Goal: Find contact information: Find contact information

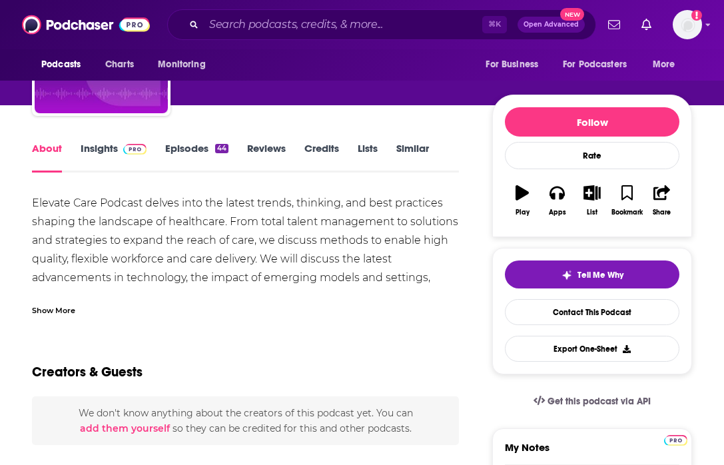
scroll to position [115, 0]
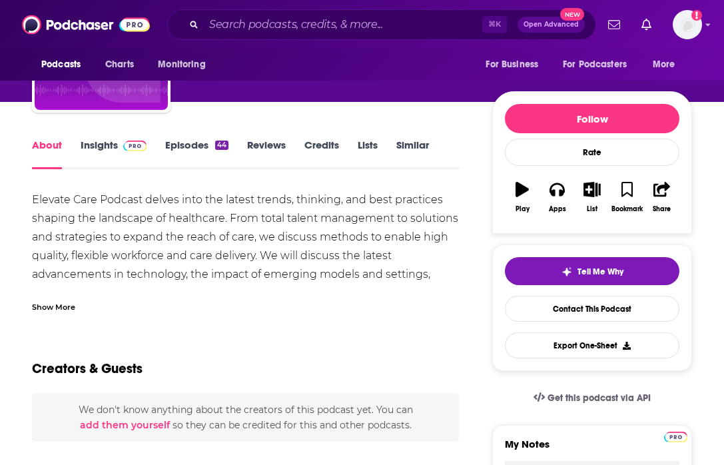
click at [59, 304] on div "Show More" at bounding box center [53, 306] width 43 height 13
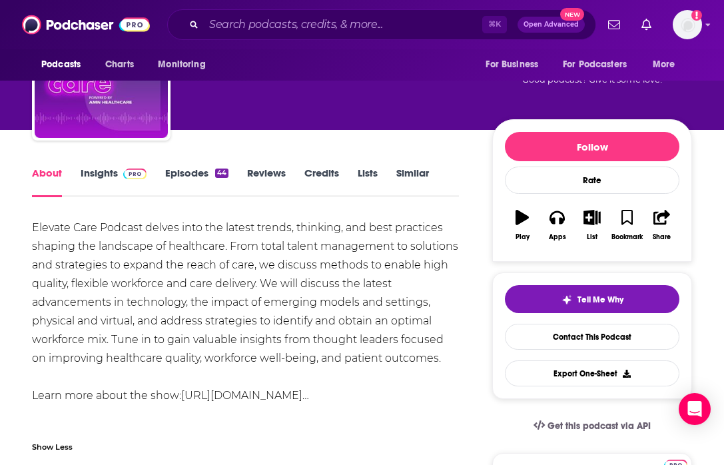
scroll to position [86, 0]
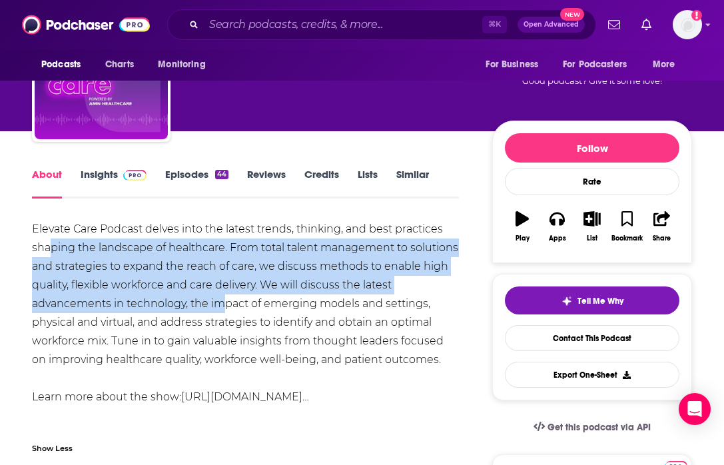
drag, startPoint x: 49, startPoint y: 250, endPoint x: 232, endPoint y: 299, distance: 189.7
click at [232, 299] on div "Elevate Care Podcast delves into the latest trends, thinking, and best practice…" at bounding box center [245, 313] width 427 height 186
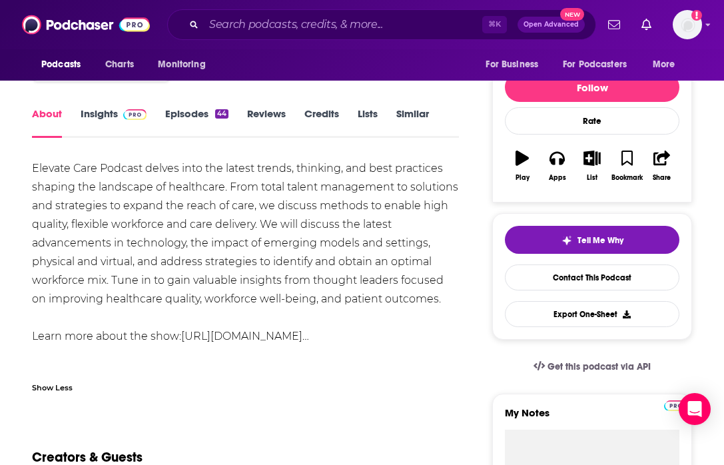
scroll to position [157, 0]
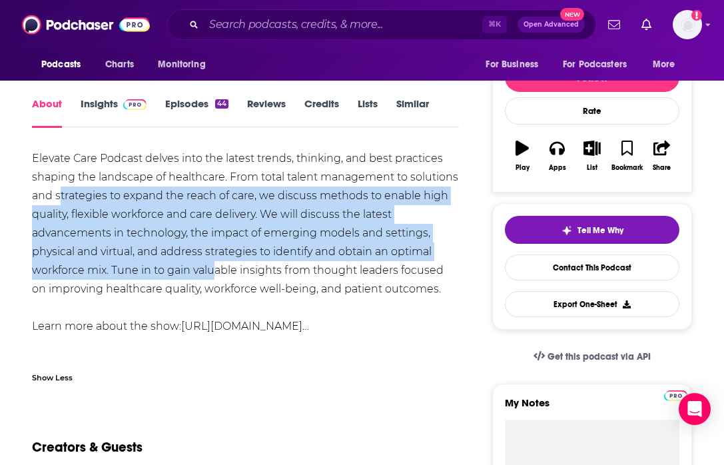
drag, startPoint x: 59, startPoint y: 193, endPoint x: 215, endPoint y: 274, distance: 176.4
click at [216, 276] on div "Elevate Care Podcast delves into the latest trends, thinking, and best practice…" at bounding box center [245, 242] width 427 height 186
click at [215, 274] on div "Elevate Care Podcast delves into the latest trends, thinking, and best practice…" at bounding box center [245, 242] width 427 height 186
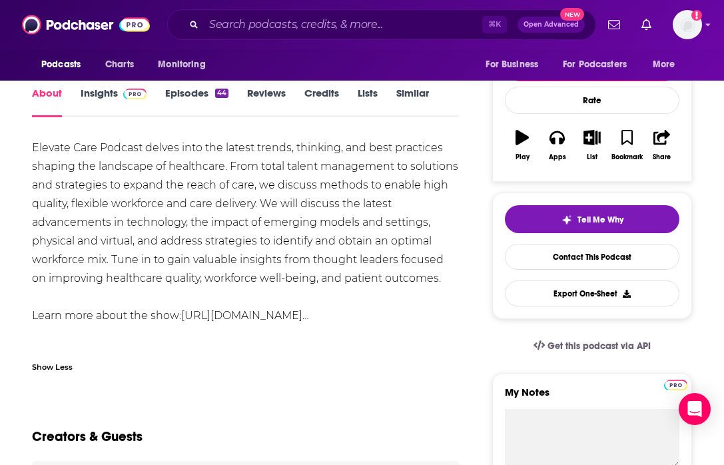
scroll to position [172, 0]
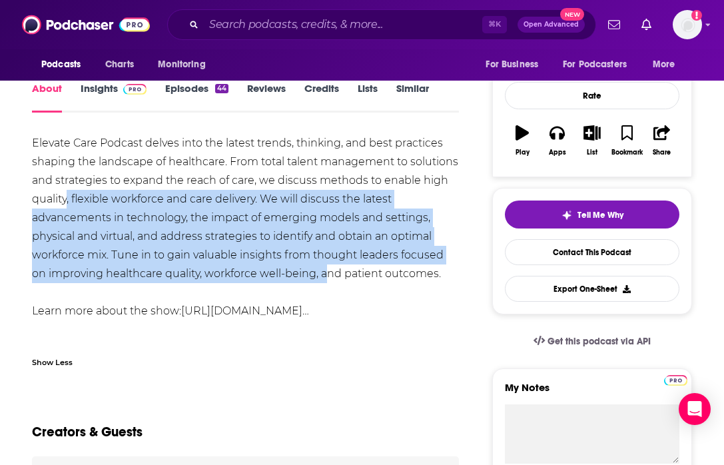
drag, startPoint x: 66, startPoint y: 202, endPoint x: 314, endPoint y: 283, distance: 260.6
click at [314, 283] on div "Elevate Care Podcast delves into the latest trends, thinking, and best practice…" at bounding box center [245, 227] width 427 height 186
click at [315, 285] on div "Elevate Care Podcast delves into the latest trends, thinking, and best practice…" at bounding box center [245, 227] width 427 height 186
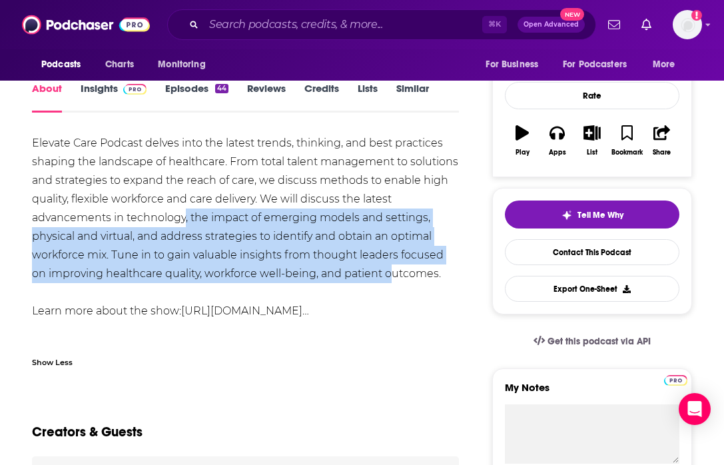
drag, startPoint x: 186, startPoint y: 209, endPoint x: 377, endPoint y: 271, distance: 200.9
click at [382, 274] on div "Elevate Care Podcast delves into the latest trends, thinking, and best practice…" at bounding box center [245, 227] width 427 height 186
click at [377, 271] on div "Elevate Care Podcast delves into the latest trends, thinking, and best practice…" at bounding box center [245, 227] width 427 height 186
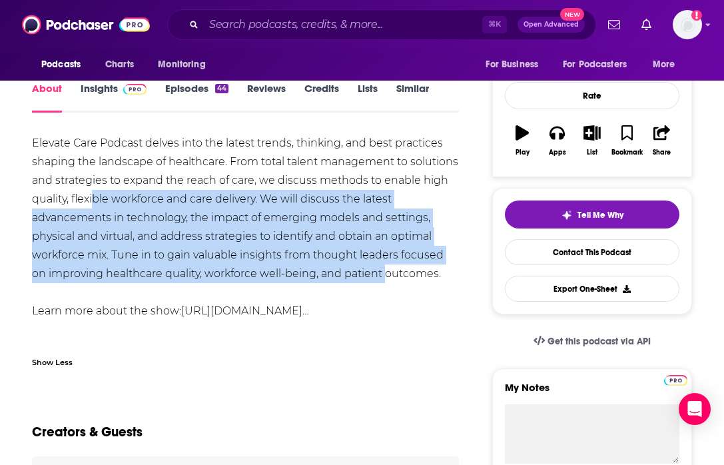
drag, startPoint x: 95, startPoint y: 197, endPoint x: 364, endPoint y: 281, distance: 282.5
click at [367, 281] on div "Elevate Care Podcast delves into the latest trends, thinking, and best practice…" at bounding box center [245, 227] width 427 height 186
click at [364, 281] on div "Elevate Care Podcast delves into the latest trends, thinking, and best practice…" at bounding box center [245, 227] width 427 height 186
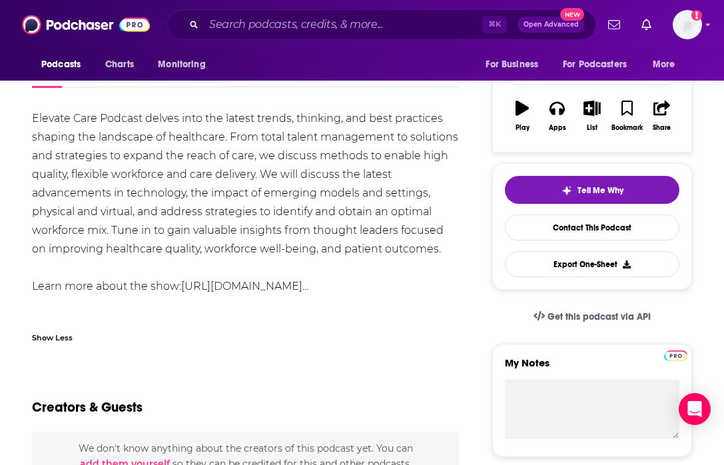
scroll to position [201, 0]
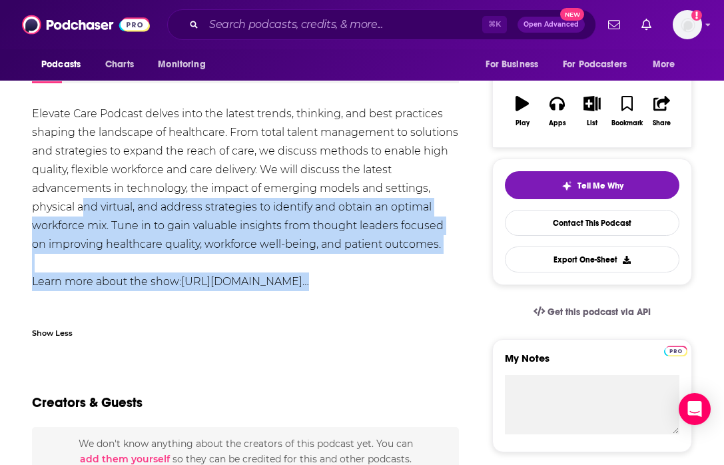
drag, startPoint x: 85, startPoint y: 203, endPoint x: 266, endPoint y: 318, distance: 213.8
click at [266, 318] on div "Elevate Care Podcast delves into the latest trends, thinking, and best practice…" at bounding box center [245, 226] width 427 height 242
click at [266, 318] on div "Show Less" at bounding box center [245, 327] width 427 height 23
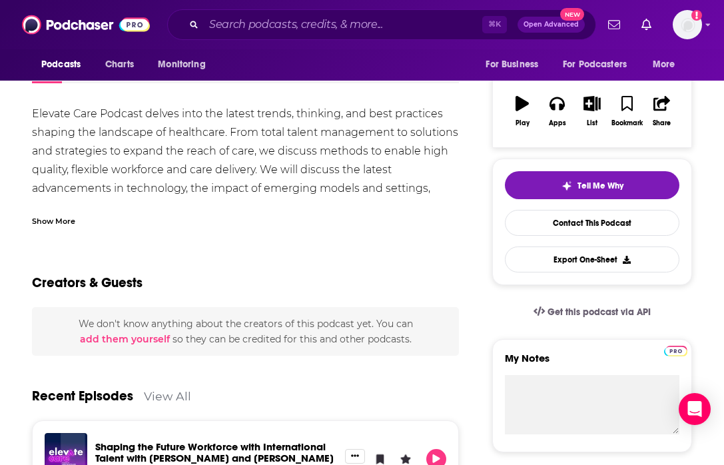
click at [167, 208] on div "Show More" at bounding box center [245, 215] width 427 height 23
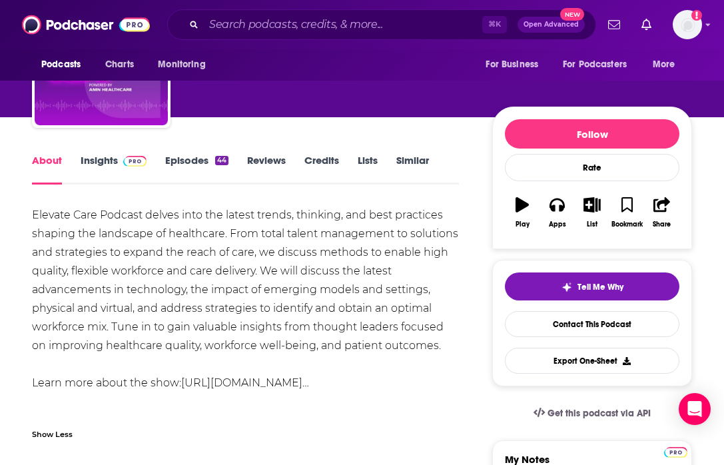
scroll to position [0, 0]
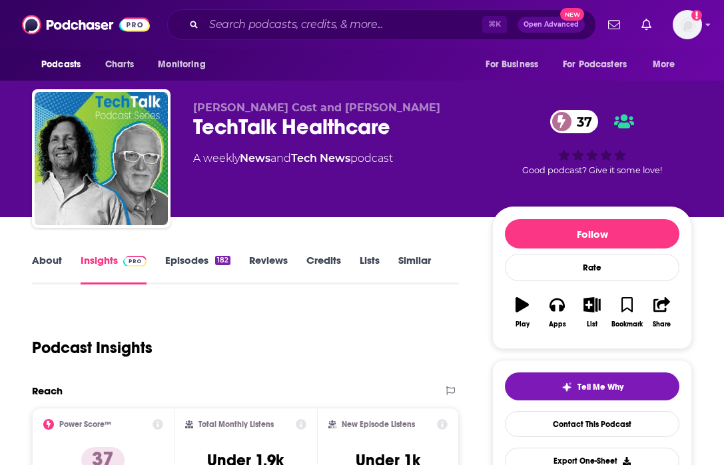
click at [47, 267] on link "About" at bounding box center [47, 269] width 30 height 31
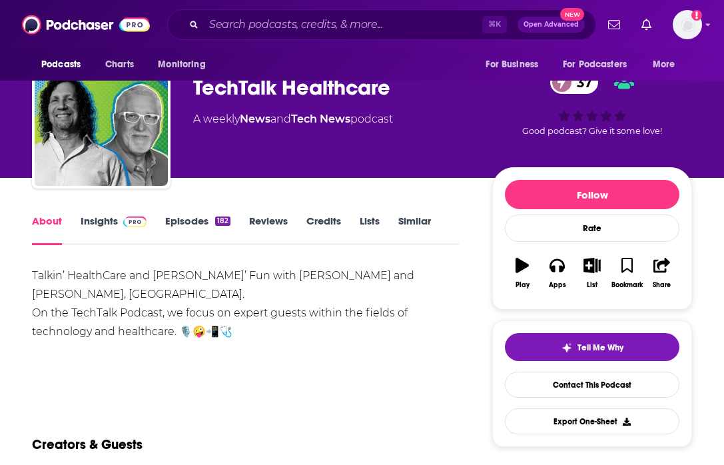
scroll to position [87, 0]
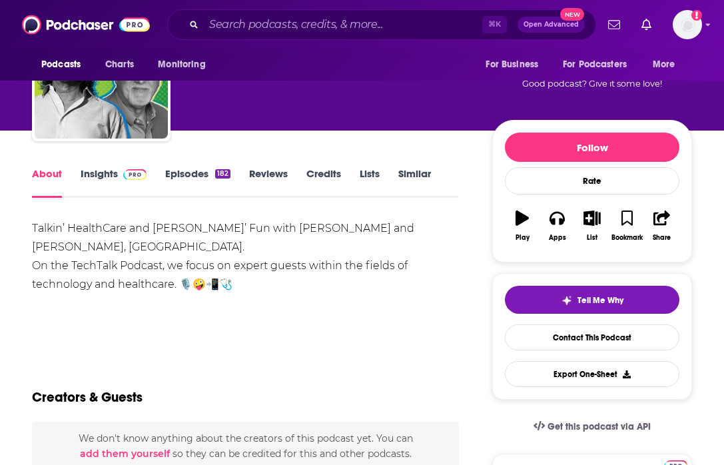
click at [206, 176] on link "Episodes 182" at bounding box center [197, 182] width 65 height 31
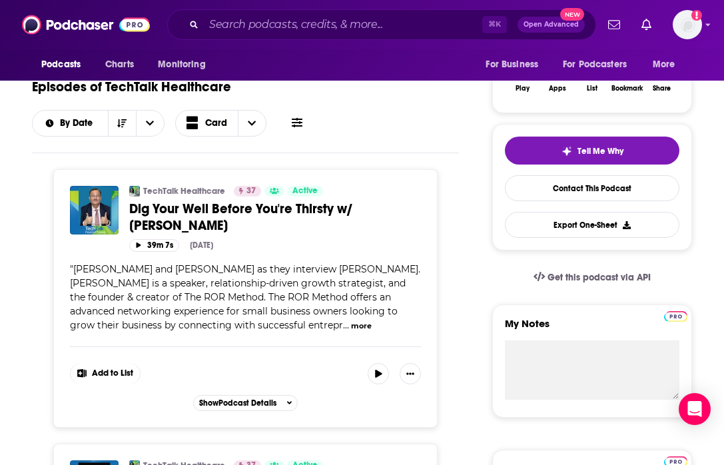
scroll to position [345, 0]
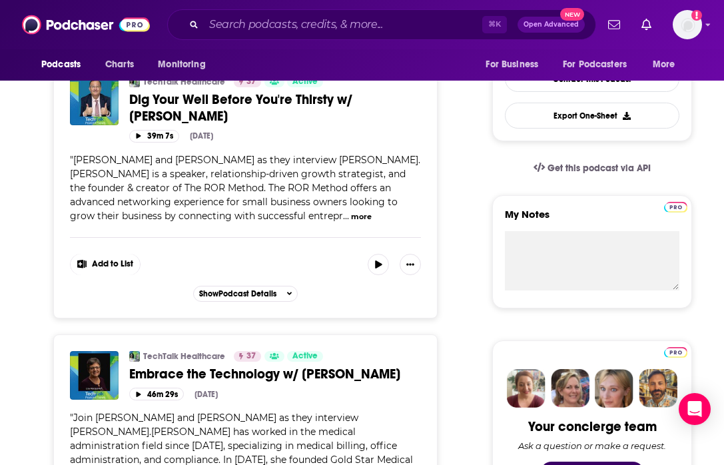
click at [351, 219] on button "more" at bounding box center [361, 216] width 21 height 11
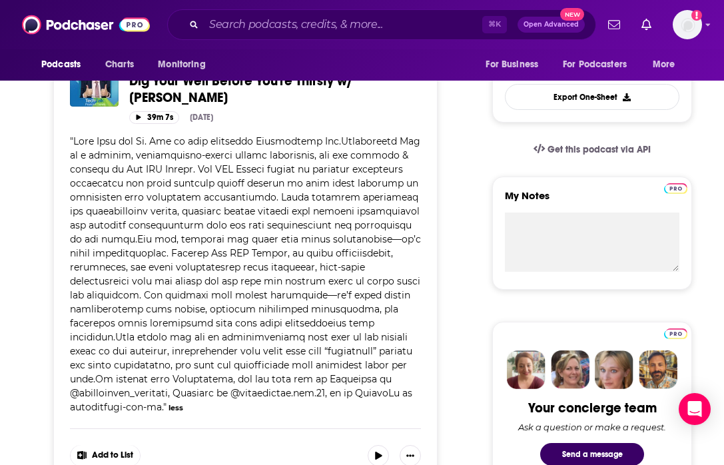
scroll to position [0, 0]
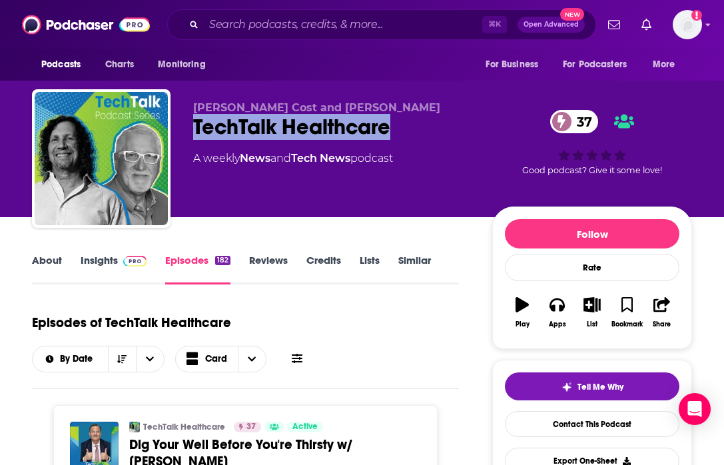
drag, startPoint x: 392, startPoint y: 129, endPoint x: 194, endPoint y: 128, distance: 197.8
click at [194, 128] on div "TechTalk Healthcare 37" at bounding box center [332, 127] width 278 height 26
copy h2 "TechTalk Healthcare"
click at [103, 256] on link "Insights" at bounding box center [114, 269] width 66 height 31
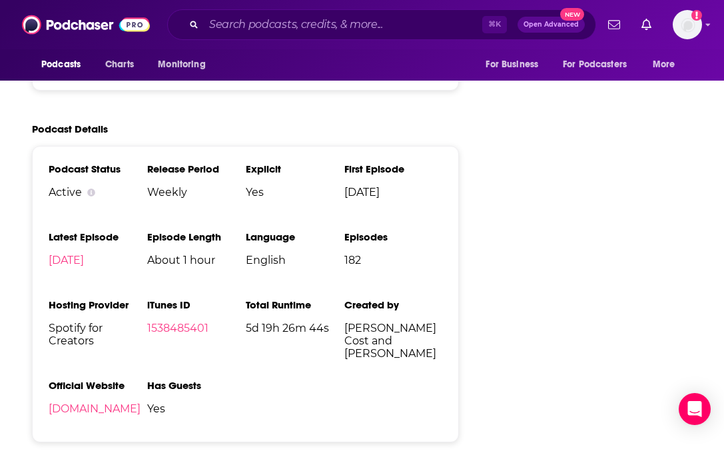
scroll to position [1695, 0]
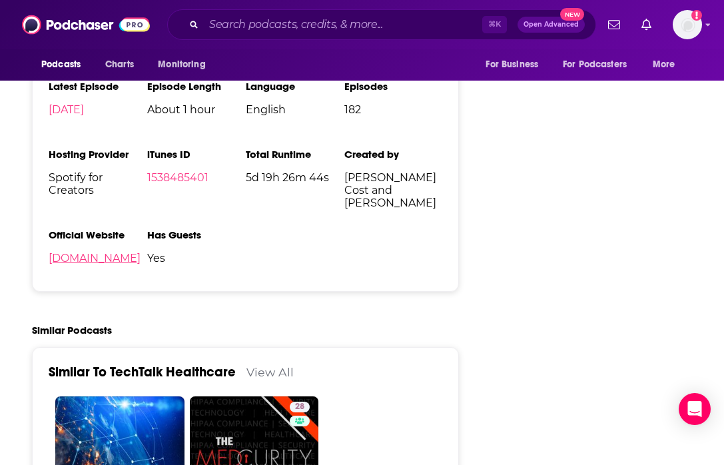
click at [141, 264] on link "TechTalkhealthcare.online" at bounding box center [95, 258] width 92 height 13
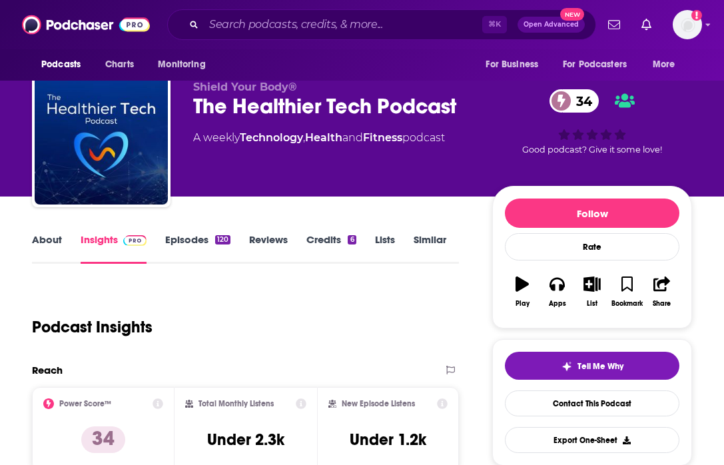
scroll to position [23, 0]
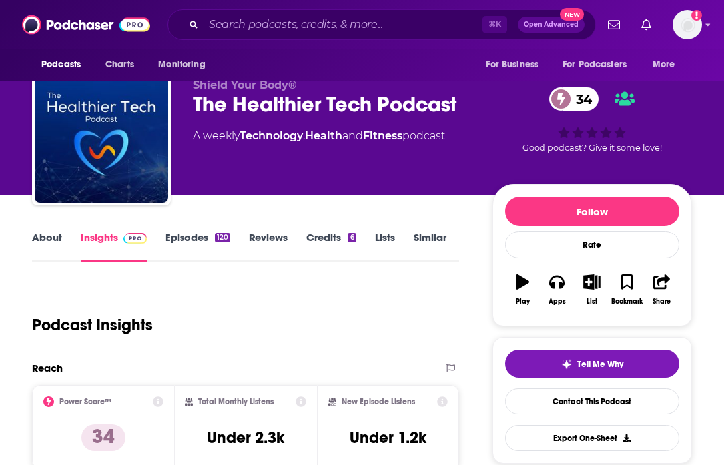
click at [39, 243] on link "About" at bounding box center [47, 246] width 30 height 31
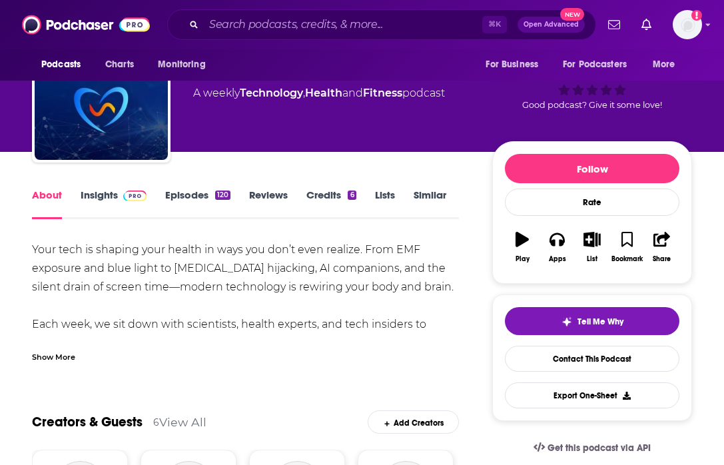
scroll to position [67, 0]
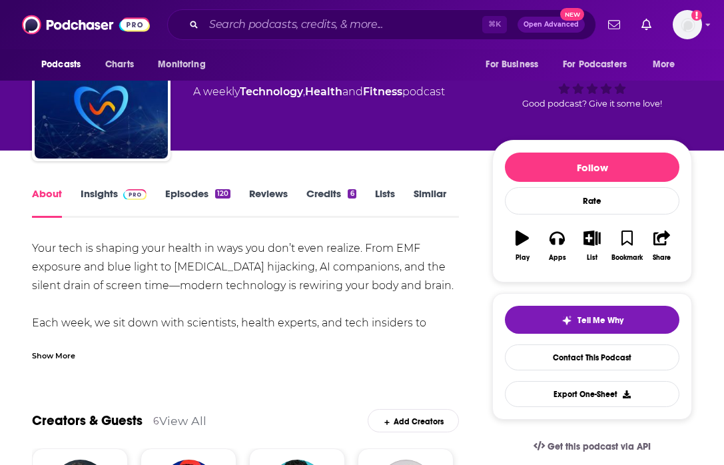
click at [49, 360] on div "Show More" at bounding box center [53, 354] width 43 height 13
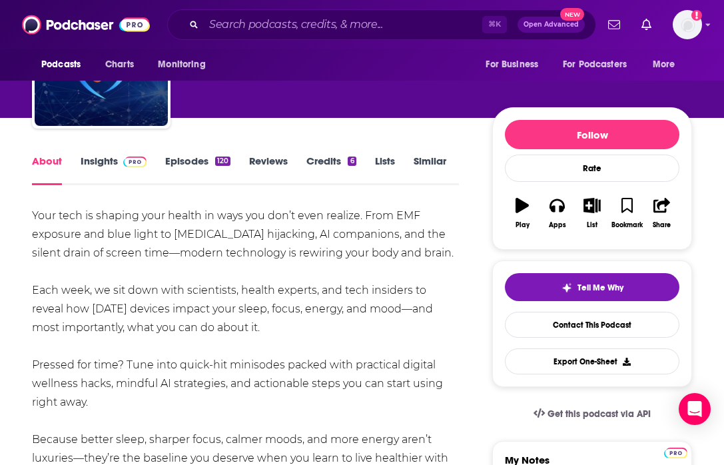
scroll to position [99, 0]
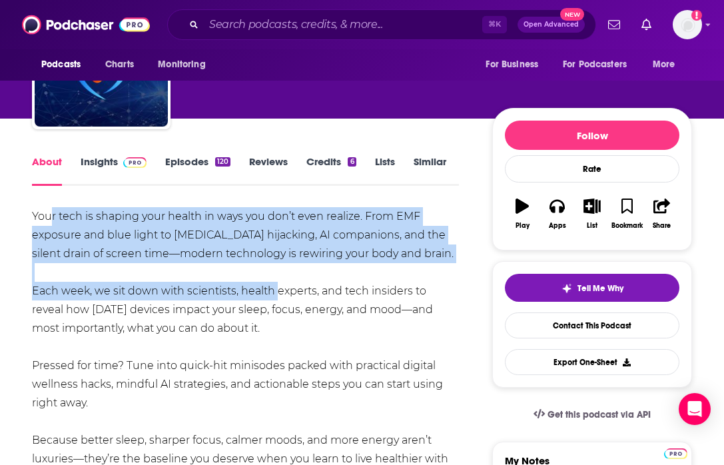
drag, startPoint x: 53, startPoint y: 223, endPoint x: 266, endPoint y: 284, distance: 221.8
click at [272, 287] on div "Your tech is shaping your health in ways you don’t even realize. From EMF expos…" at bounding box center [245, 431] width 427 height 448
click at [266, 284] on div "Your tech is shaping your health in ways you don’t even realize. From EMF expos…" at bounding box center [245, 431] width 427 height 448
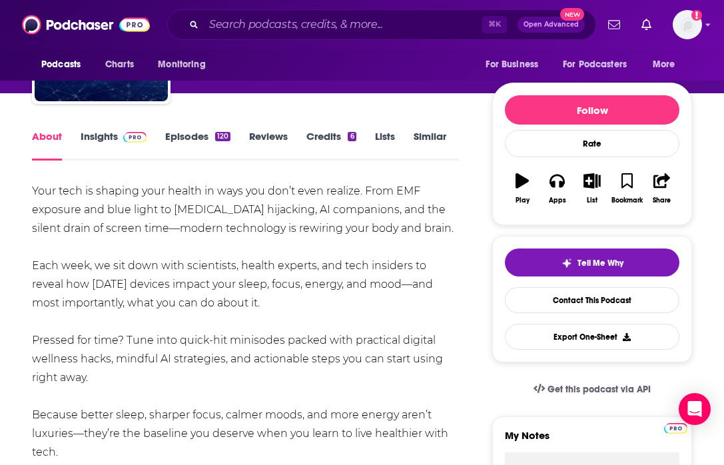
scroll to position [127, 0]
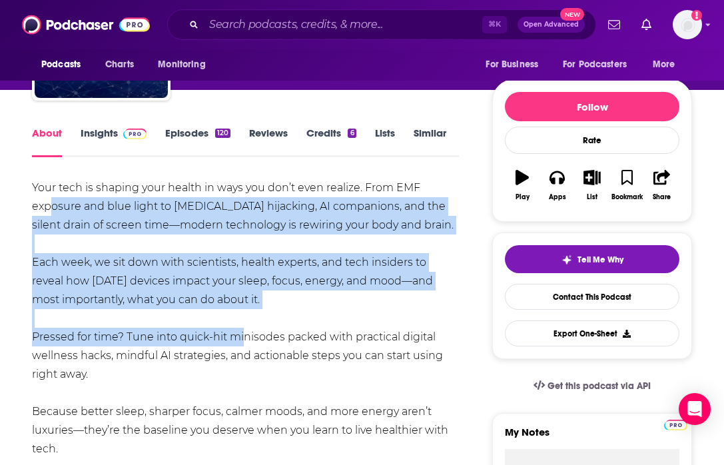
drag, startPoint x: 53, startPoint y: 208, endPoint x: 237, endPoint y: 340, distance: 226.4
click at [237, 340] on div "Your tech is shaping your health in ways you don’t even realize. From EMF expos…" at bounding box center [245, 403] width 427 height 448
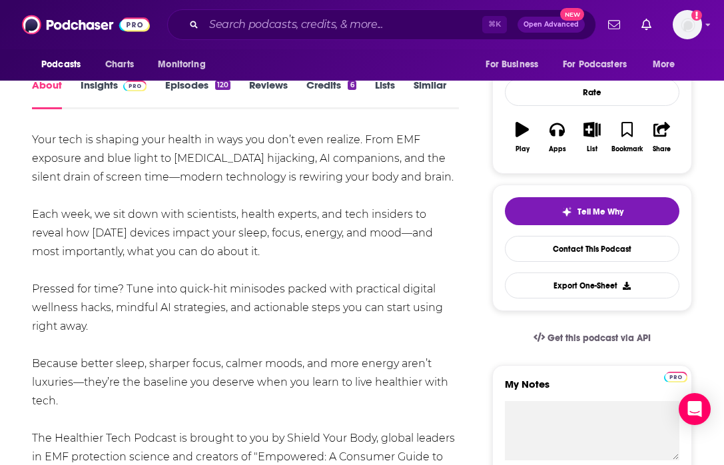
scroll to position [176, 0]
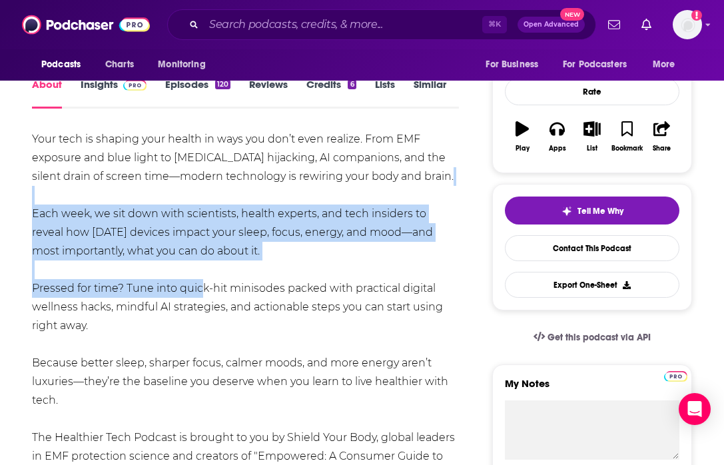
drag, startPoint x: 29, startPoint y: 195, endPoint x: 197, endPoint y: 282, distance: 188.9
click at [197, 282] on div "Your tech is shaping your health in ways you don’t even realize. From EMF expos…" at bounding box center [245, 354] width 427 height 448
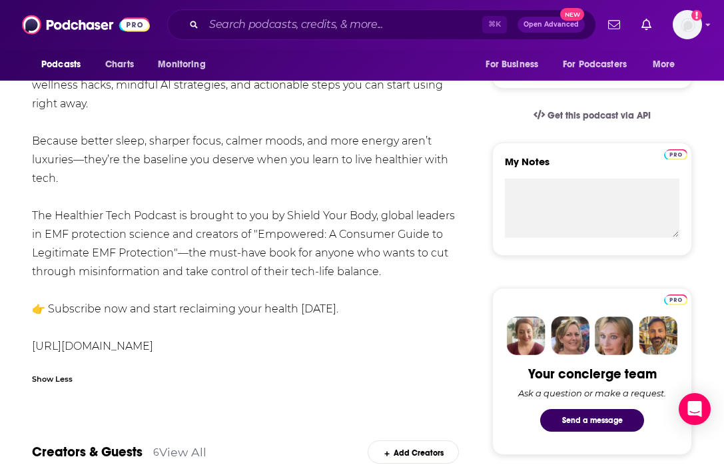
scroll to position [422, 0]
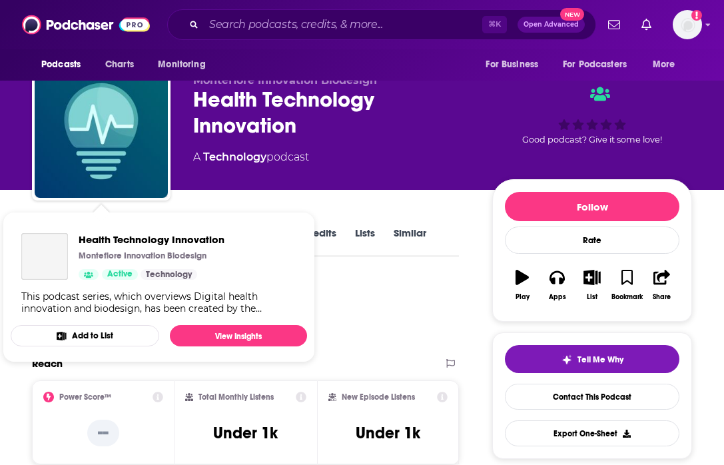
scroll to position [33, 0]
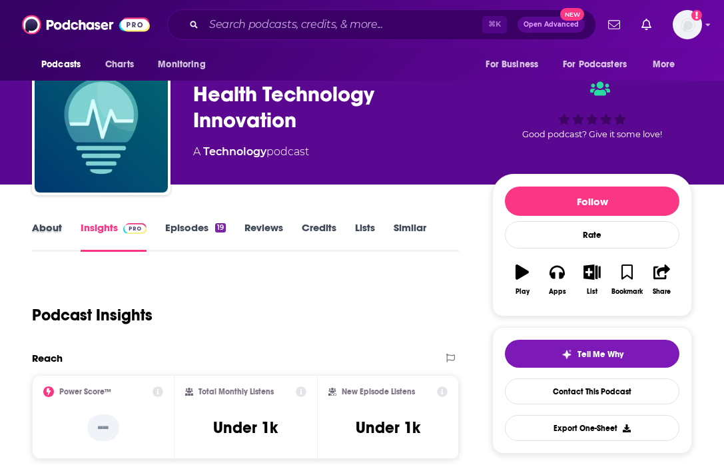
click at [61, 232] on div "About" at bounding box center [56, 236] width 49 height 31
click at [37, 234] on link "About" at bounding box center [47, 236] width 30 height 31
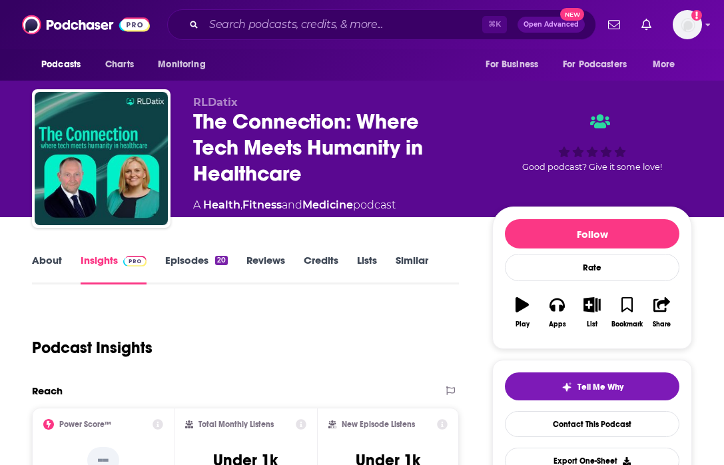
click at [47, 263] on link "About" at bounding box center [47, 269] width 30 height 31
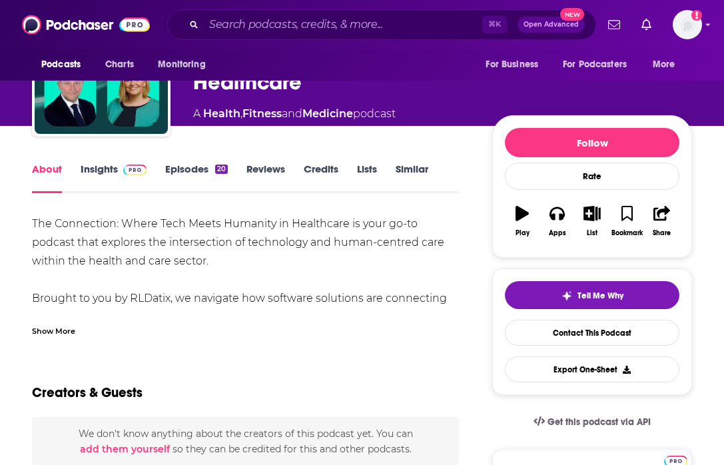
scroll to position [117, 0]
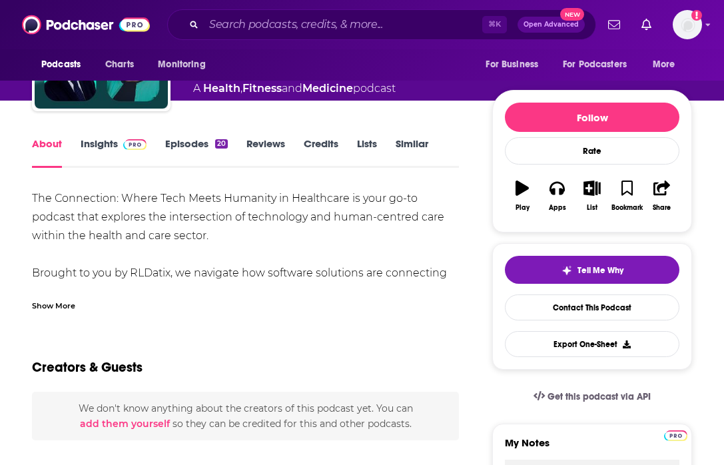
click at [51, 308] on div "Show More" at bounding box center [53, 304] width 43 height 13
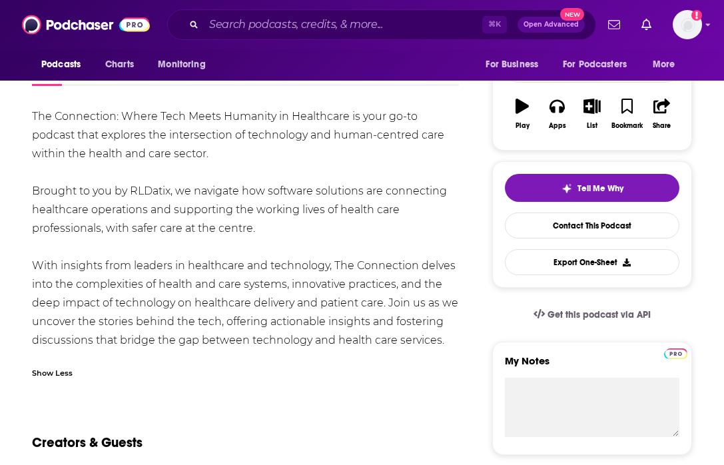
scroll to position [200, 0]
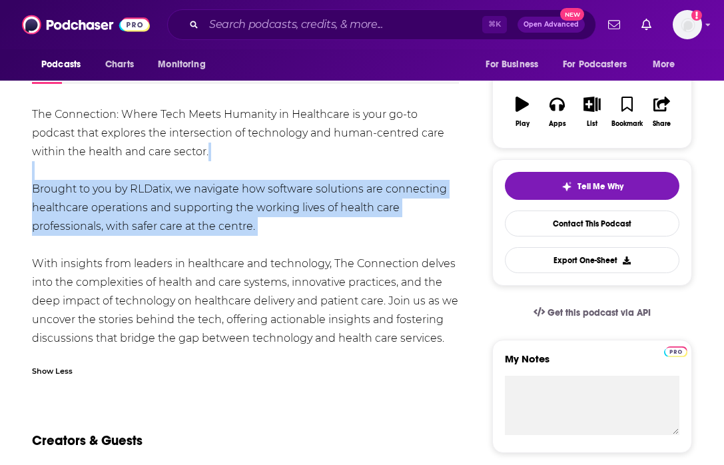
drag, startPoint x: 133, startPoint y: 179, endPoint x: 268, endPoint y: 239, distance: 147.9
click at [268, 239] on div "The Connection: Where Tech Meets Humanity in Healthcare is your go-to podcast t…" at bounding box center [245, 226] width 427 height 242
click at [266, 239] on div "The Connection: Where Tech Meets Humanity in Healthcare is your go-to podcast t…" at bounding box center [245, 226] width 427 height 242
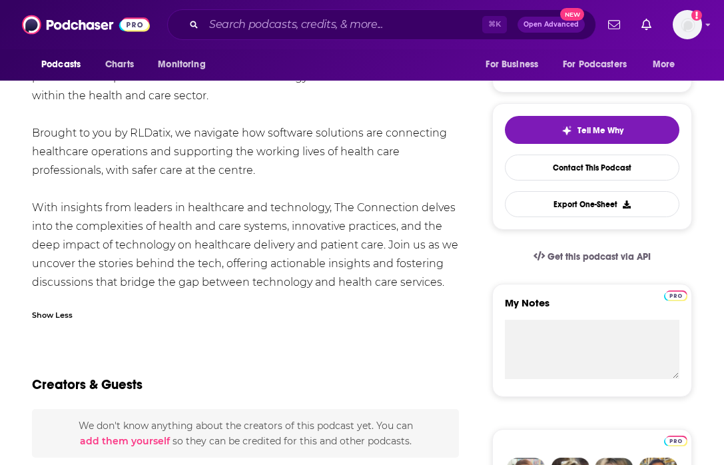
scroll to position [260, 0]
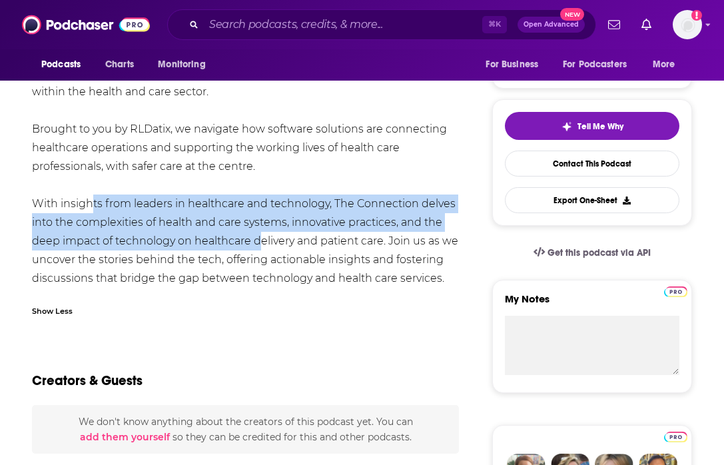
drag, startPoint x: 82, startPoint y: 194, endPoint x: 262, endPoint y: 239, distance: 185.3
click at [260, 238] on div "The Connection: Where Tech Meets Humanity in Healthcare is your go-to podcast t…" at bounding box center [245, 166] width 427 height 242
click at [262, 239] on div "The Connection: Where Tech Meets Humanity in Healthcare is your go-to podcast t…" at bounding box center [245, 166] width 427 height 242
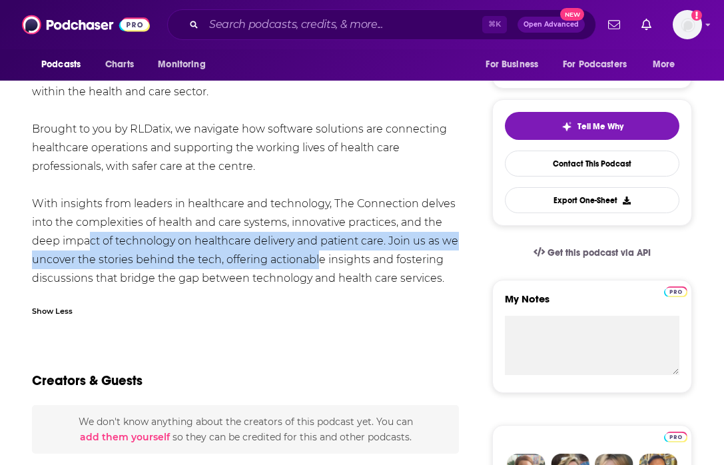
drag, startPoint x: 83, startPoint y: 240, endPoint x: 312, endPoint y: 257, distance: 229.8
click at [316, 261] on div "The Connection: Where Tech Meets Humanity in Healthcare is your go-to podcast t…" at bounding box center [245, 166] width 427 height 242
click at [312, 257] on div "The Connection: Where Tech Meets Humanity in Healthcare is your go-to podcast t…" at bounding box center [245, 166] width 427 height 242
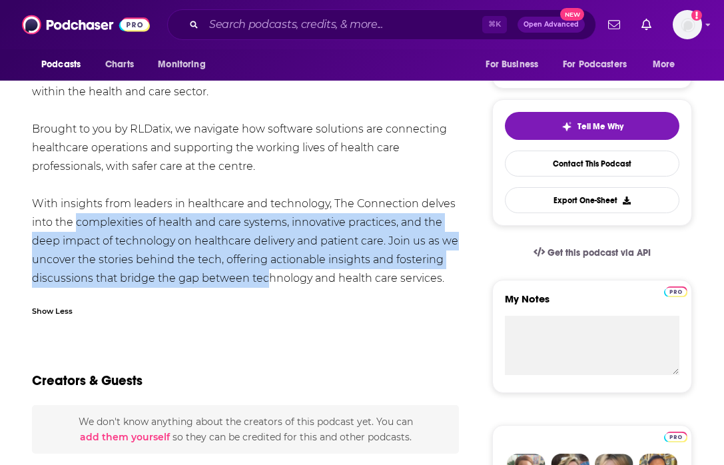
drag, startPoint x: 73, startPoint y: 216, endPoint x: 264, endPoint y: 282, distance: 202.6
click at [264, 283] on div "The Connection: Where Tech Meets Humanity in Healthcare is your go-to podcast t…" at bounding box center [245, 166] width 427 height 242
click at [264, 282] on div "The Connection: Where Tech Meets Humanity in Healthcare is your go-to podcast t…" at bounding box center [245, 166] width 427 height 242
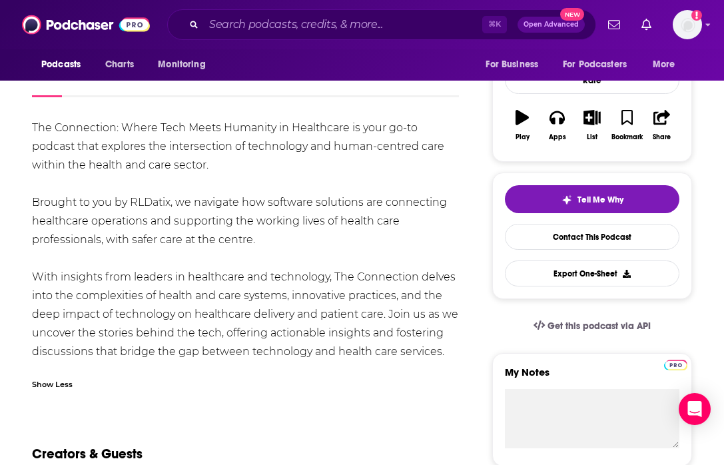
scroll to position [0, 0]
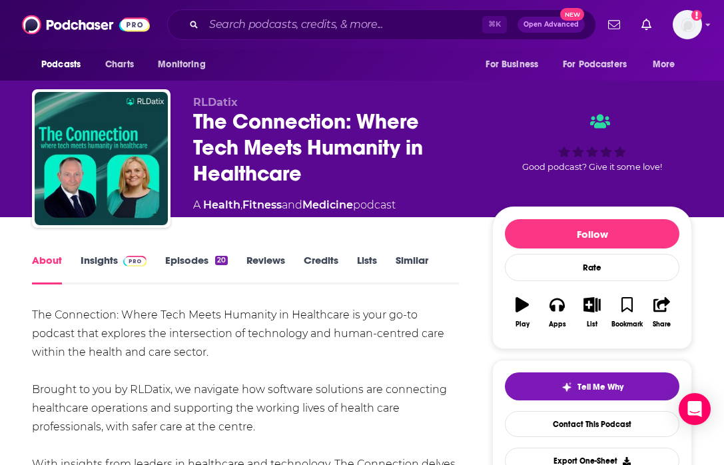
click at [190, 259] on link "Episodes 20" at bounding box center [196, 269] width 63 height 31
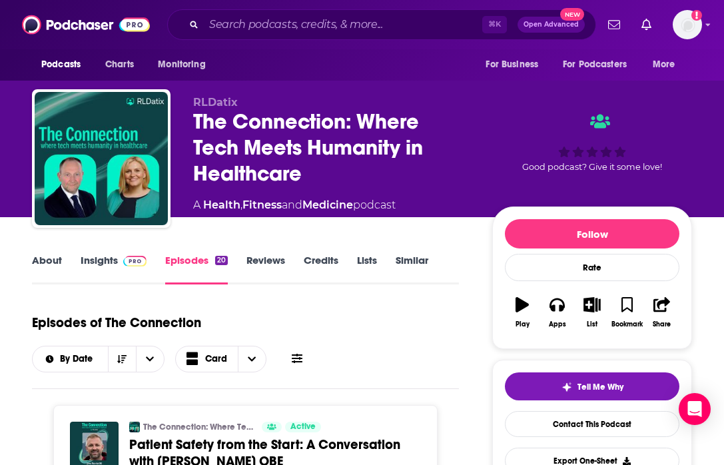
click at [105, 264] on link "Insights" at bounding box center [114, 269] width 66 height 31
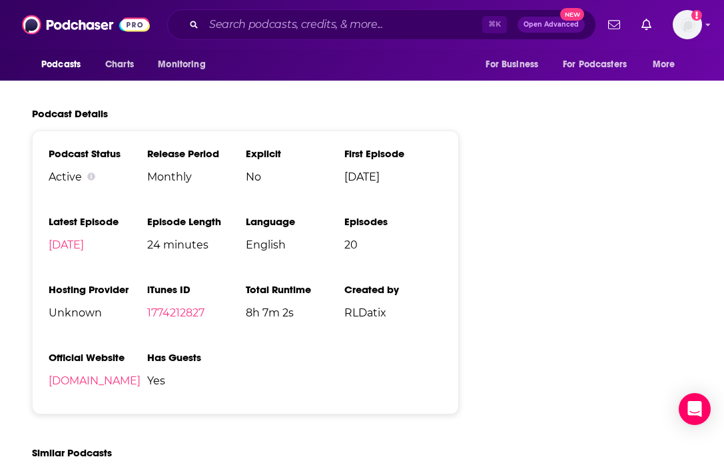
scroll to position [1593, 0]
click at [112, 386] on link "podcasts.fame.so" at bounding box center [95, 380] width 92 height 13
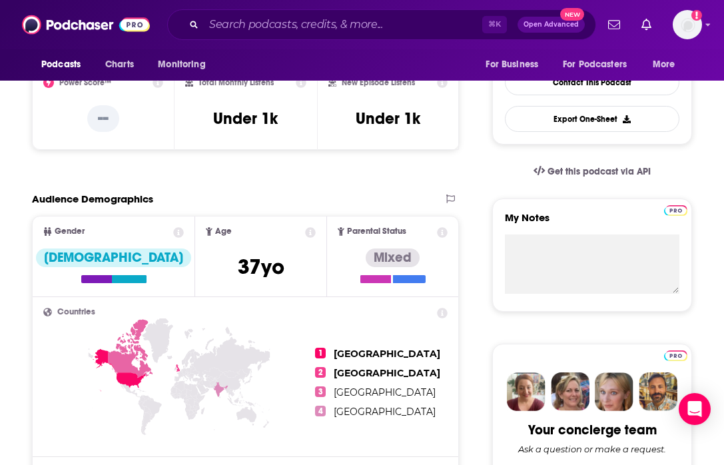
scroll to position [0, 0]
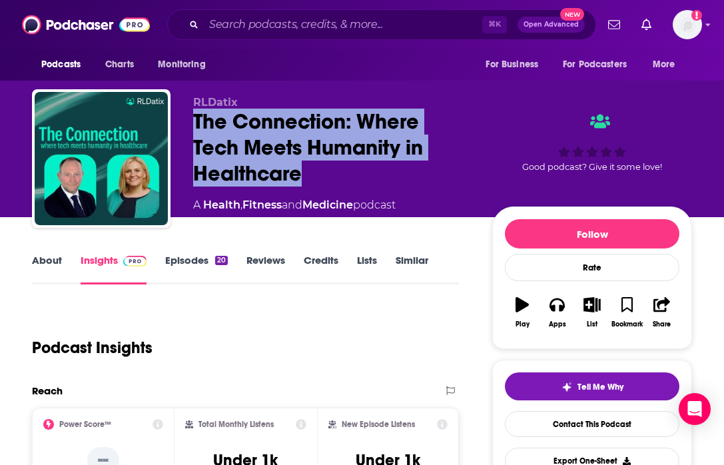
drag, startPoint x: 304, startPoint y: 174, endPoint x: 195, endPoint y: 118, distance: 122.1
click at [195, 118] on div "The Connection: Where Tech Meets Humanity in Healthcare" at bounding box center [332, 148] width 278 height 78
copy h2 "The Connection: Where Tech Meets Humanity in Healthcare"
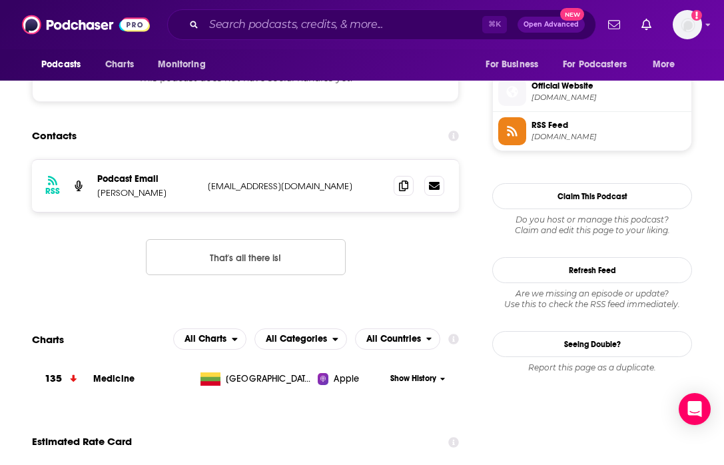
scroll to position [934, 0]
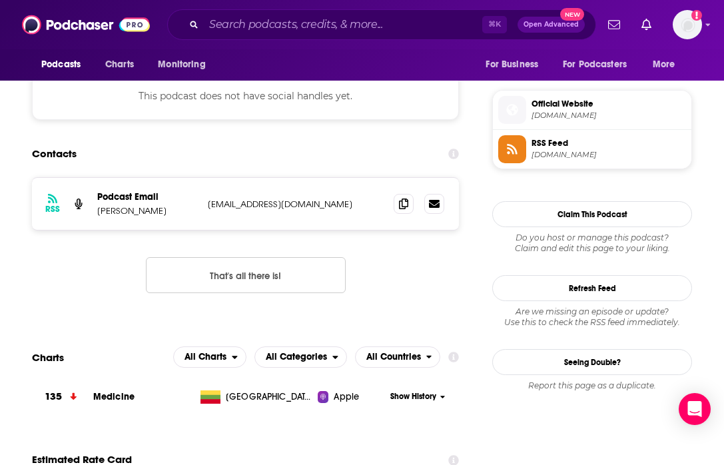
drag, startPoint x: 165, startPoint y: 214, endPoint x: 97, endPoint y: 212, distance: 67.3
click at [98, 213] on p "Michael Bunting" at bounding box center [147, 210] width 100 height 11
copy p "Michael Bunting"
click at [362, 242] on div "RSS Podcast Email Michael Bunting team@fame.so team@fame.so That's all there is!" at bounding box center [245, 245] width 427 height 137
click at [404, 203] on icon at bounding box center [403, 203] width 9 height 11
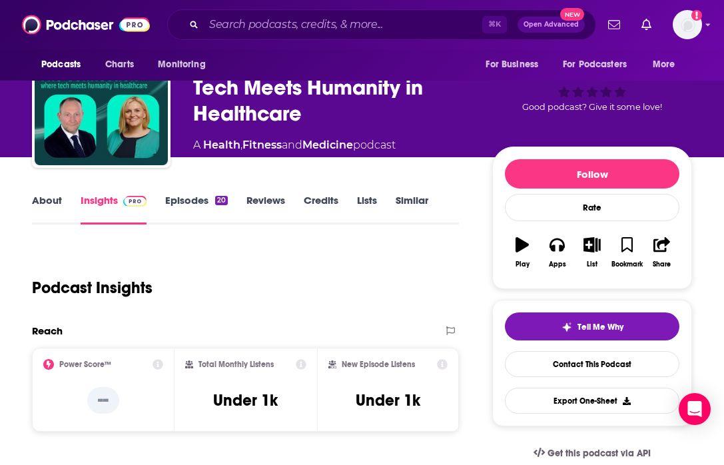
scroll to position [0, 0]
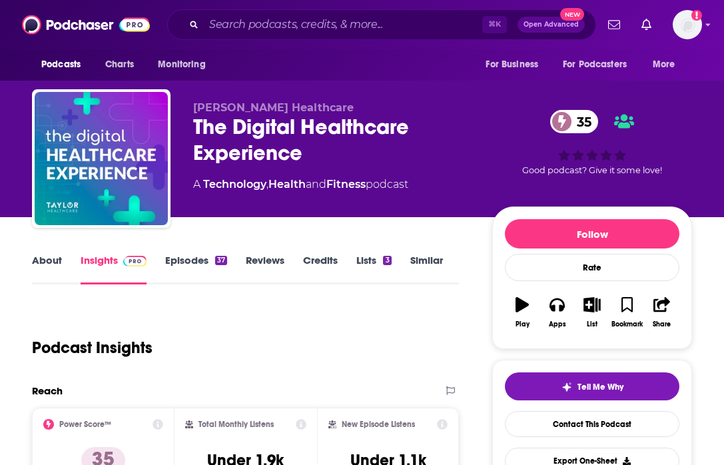
scroll to position [30, 0]
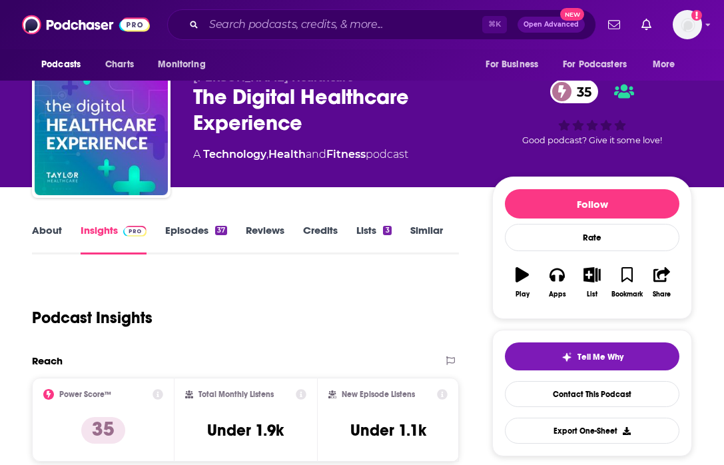
click at [195, 237] on link "Episodes 37" at bounding box center [196, 239] width 62 height 31
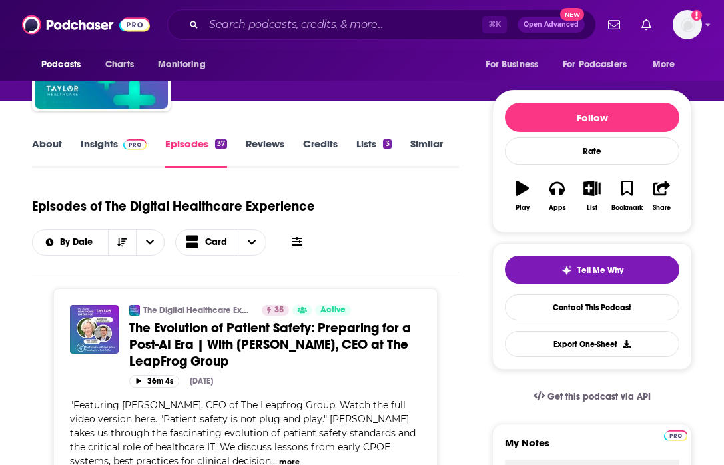
scroll to position [114, 0]
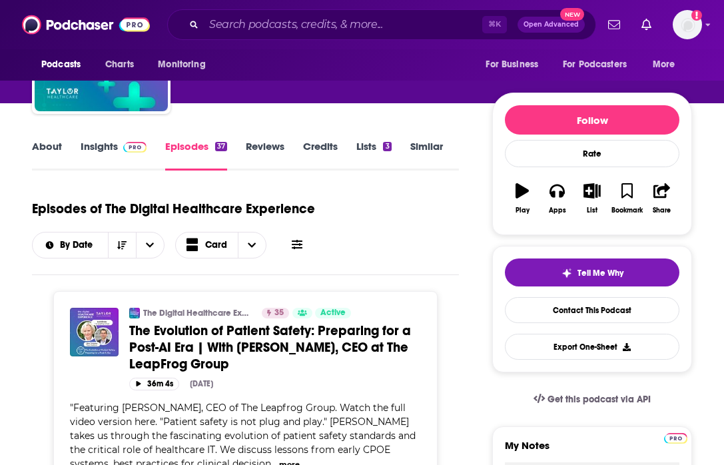
click at [99, 148] on link "Insights" at bounding box center [114, 155] width 66 height 31
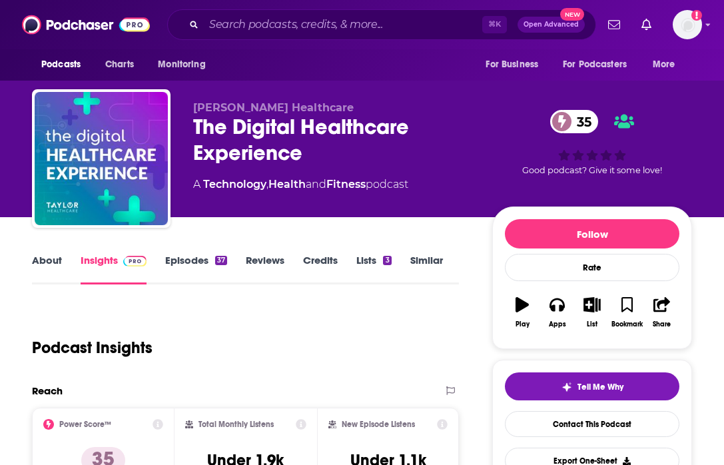
click at [51, 262] on link "About" at bounding box center [47, 269] width 30 height 31
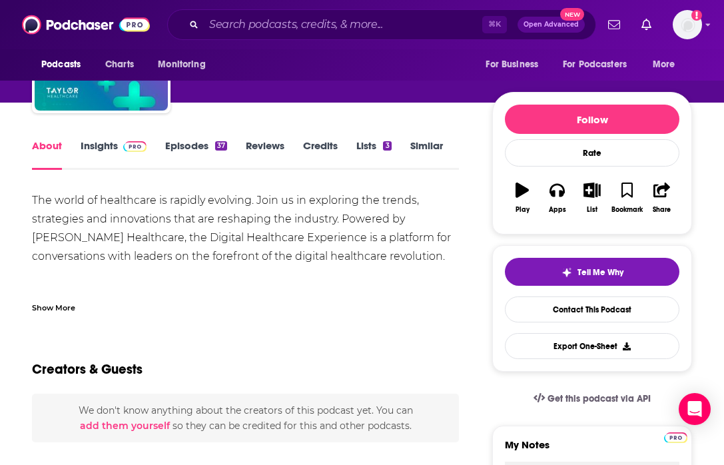
scroll to position [119, 0]
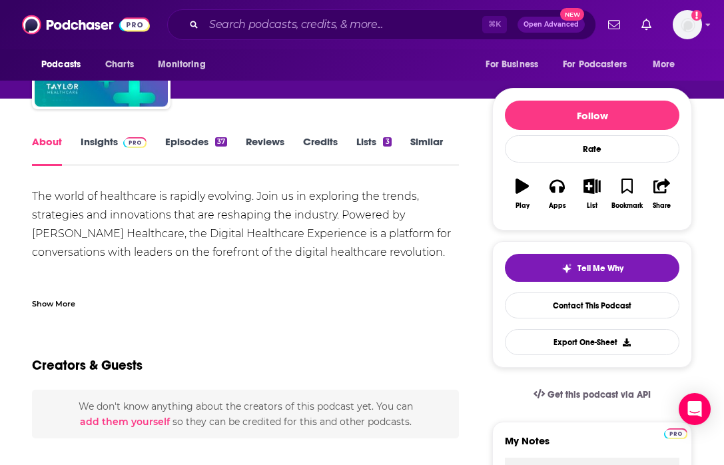
click at [63, 302] on div "Show More" at bounding box center [53, 302] width 43 height 13
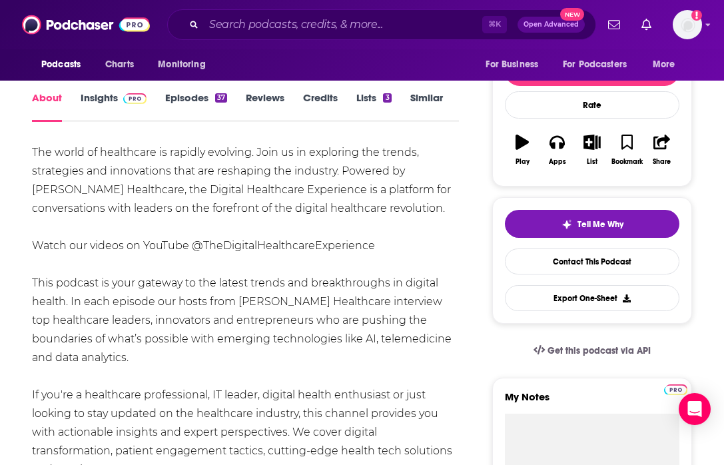
scroll to position [164, 0]
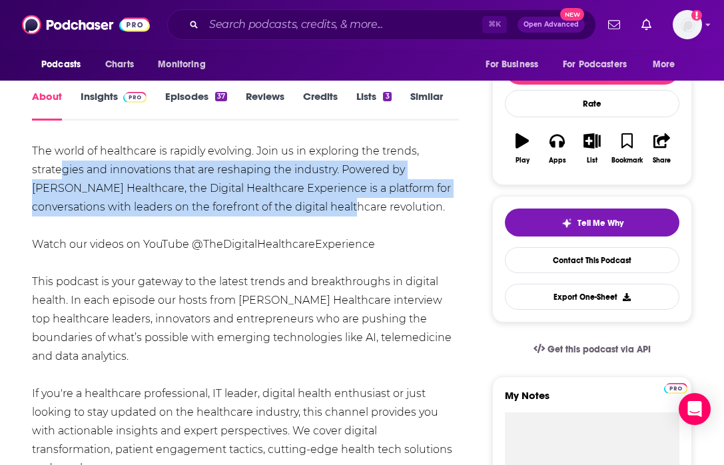
drag, startPoint x: 63, startPoint y: 163, endPoint x: 294, endPoint y: 205, distance: 235.0
click at [296, 206] on div "The world of healthcare is rapidly evolving. Join us in exploring the trends, s…" at bounding box center [245, 412] width 427 height 541
click at [294, 205] on div "The world of healthcare is rapidly evolving. Join us in exploring the trends, s…" at bounding box center [245, 412] width 427 height 541
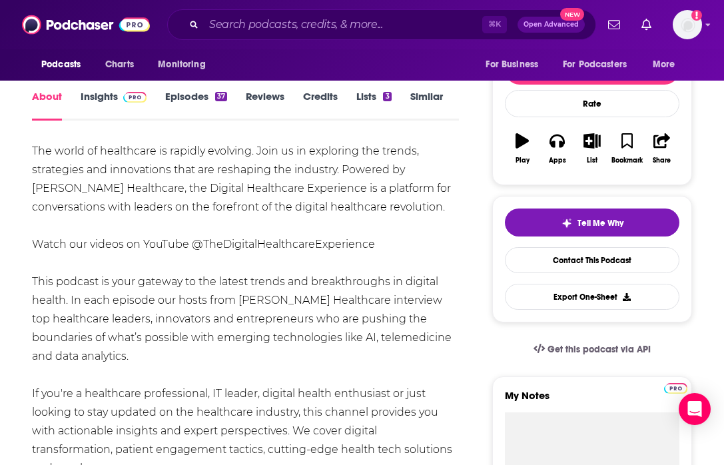
scroll to position [212, 0]
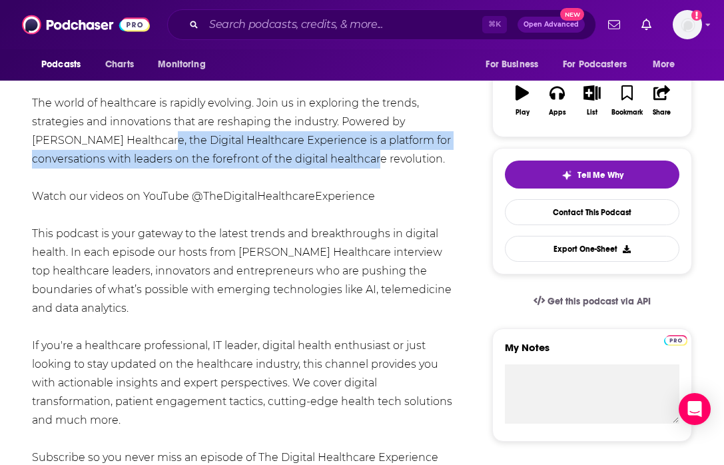
drag, startPoint x: 115, startPoint y: 135, endPoint x: 332, endPoint y: 157, distance: 217.6
click at [332, 157] on div "The world of healthcare is rapidly evolving. Join us in exploring the trends, s…" at bounding box center [245, 364] width 427 height 541
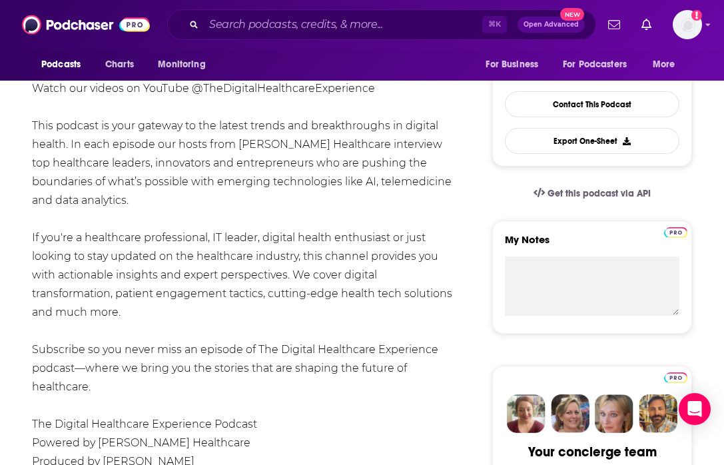
scroll to position [324, 0]
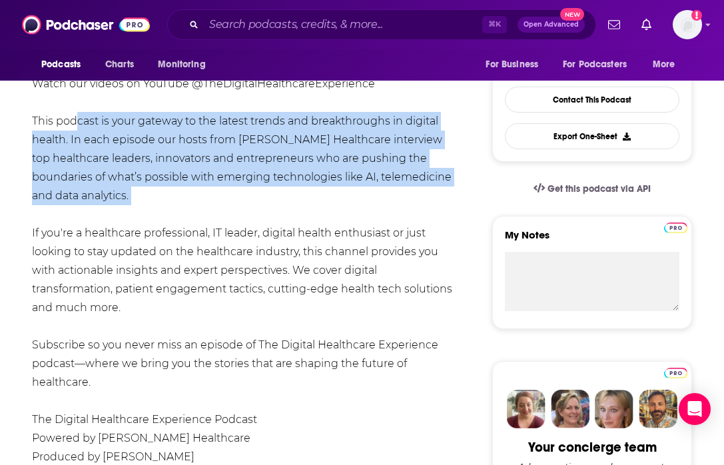
drag, startPoint x: 72, startPoint y: 118, endPoint x: 338, endPoint y: 198, distance: 277.5
click at [338, 198] on div "The world of healthcare is rapidly evolving. Join us in exploring the trends, s…" at bounding box center [245, 251] width 427 height 541
click at [337, 198] on div "The world of healthcare is rapidly evolving. Join us in exploring the trends, s…" at bounding box center [245, 251] width 427 height 541
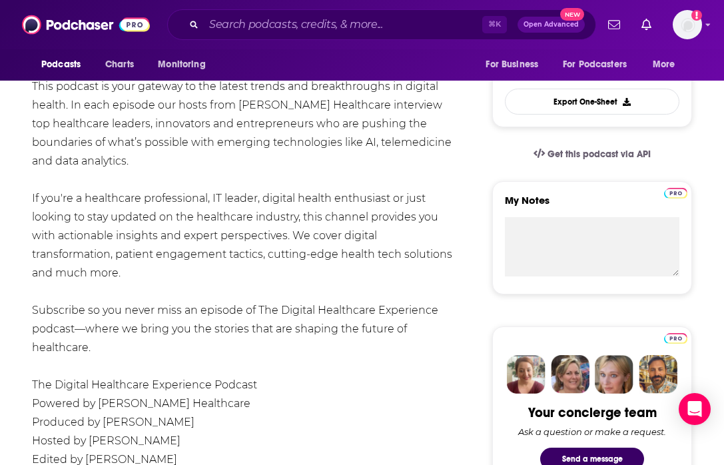
scroll to position [370, 0]
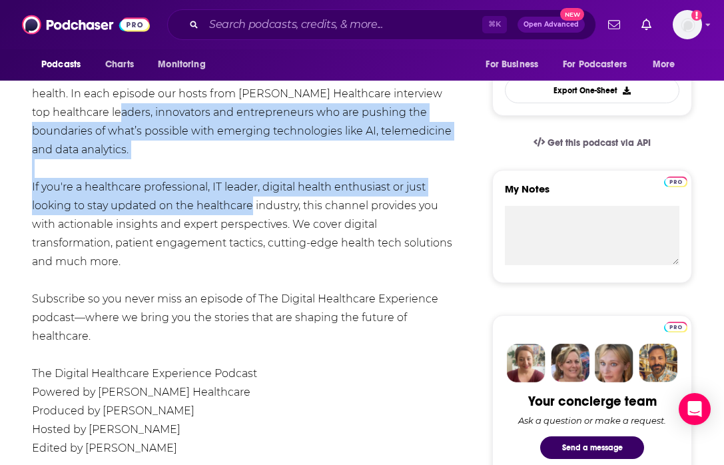
drag, startPoint x: 71, startPoint y: 104, endPoint x: 262, endPoint y: 204, distance: 215.4
click at [260, 196] on div "The world of healthcare is rapidly evolving. Join us in exploring the trends, s…" at bounding box center [245, 205] width 427 height 541
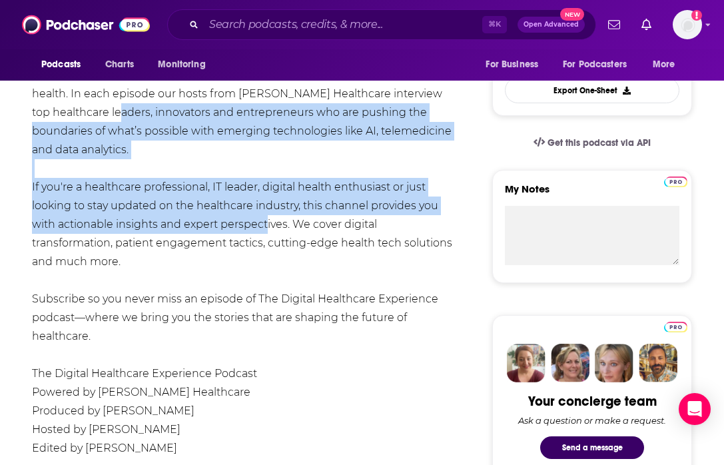
click at [262, 204] on div "The world of healthcare is rapidly evolving. Join us in exploring the trends, s…" at bounding box center [245, 205] width 427 height 541
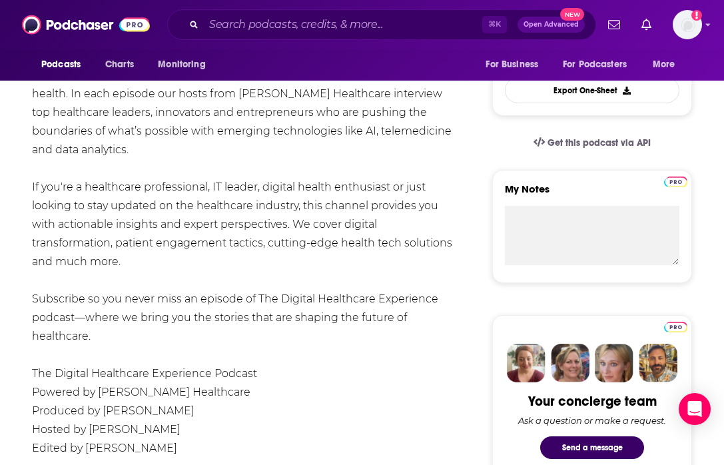
scroll to position [362, 0]
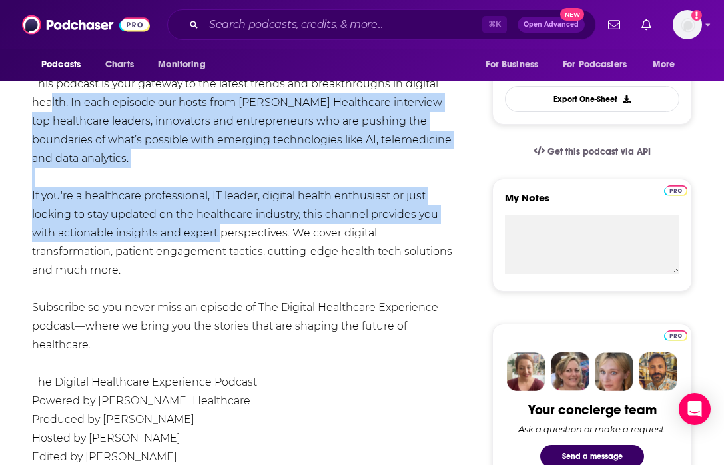
drag, startPoint x: 43, startPoint y: 109, endPoint x: 213, endPoint y: 209, distance: 197.6
click at [217, 208] on div "The world of healthcare is rapidly evolving. Join us in exploring the trends, s…" at bounding box center [245, 214] width 427 height 541
click at [213, 209] on div "The world of healthcare is rapidly evolving. Join us in exploring the trends, s…" at bounding box center [245, 214] width 427 height 541
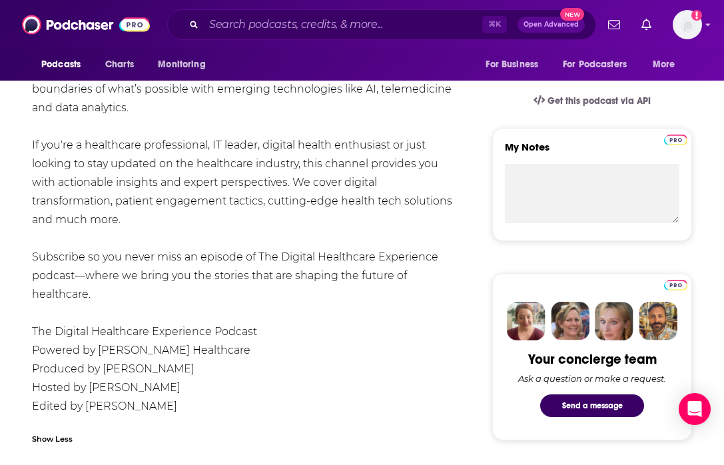
scroll to position [413, 0]
drag, startPoint x: 57, startPoint y: 109, endPoint x: 286, endPoint y: 208, distance: 250.3
click at [286, 208] on div "The world of healthcare is rapidly evolving. Join us in exploring the trends, s…" at bounding box center [245, 163] width 427 height 541
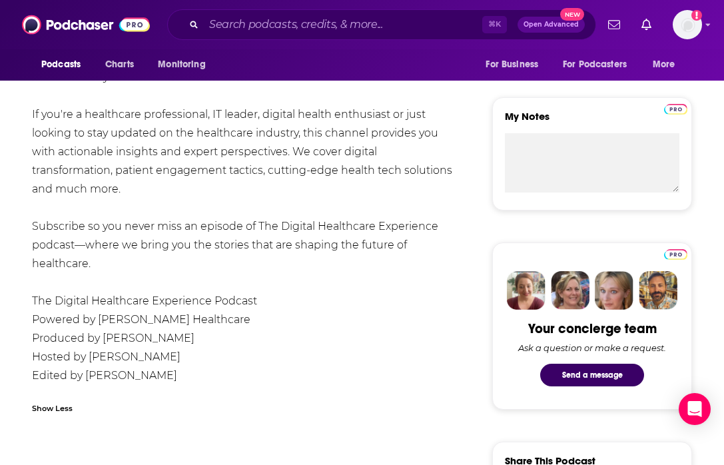
scroll to position [452, 0]
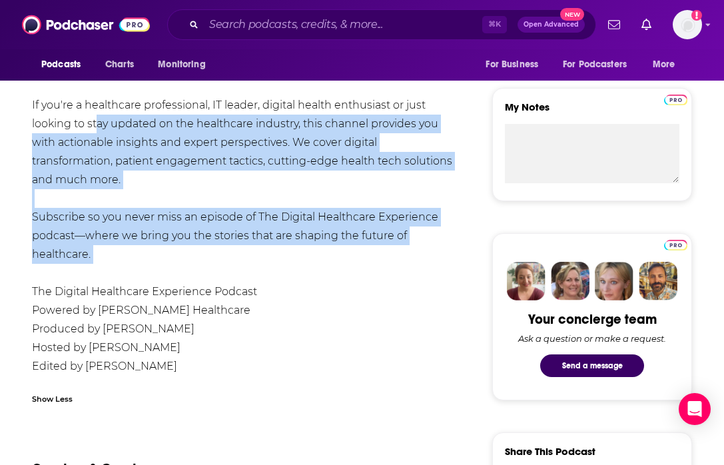
drag, startPoint x: 91, startPoint y: 104, endPoint x: 227, endPoint y: 262, distance: 209.2
click at [227, 262] on div "The world of healthcare is rapidly evolving. Join us in exploring the trends, s…" at bounding box center [245, 123] width 427 height 541
click at [226, 261] on div "The world of healthcare is rapidly evolving. Join us in exploring the trends, s…" at bounding box center [245, 123] width 427 height 541
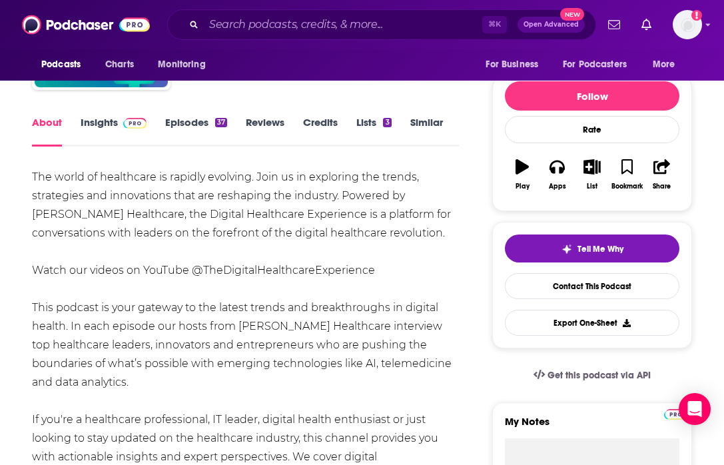
scroll to position [0, 0]
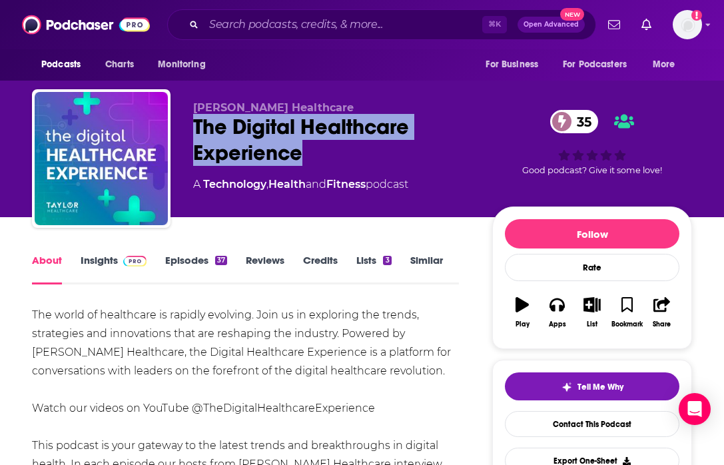
drag, startPoint x: 315, startPoint y: 159, endPoint x: 195, endPoint y: 131, distance: 123.1
click at [195, 131] on div "The Digital Healthcare Experience 35" at bounding box center [332, 140] width 278 height 52
copy h1 "The Digital Healthcare Experience"
click at [128, 254] on span at bounding box center [134, 260] width 23 height 13
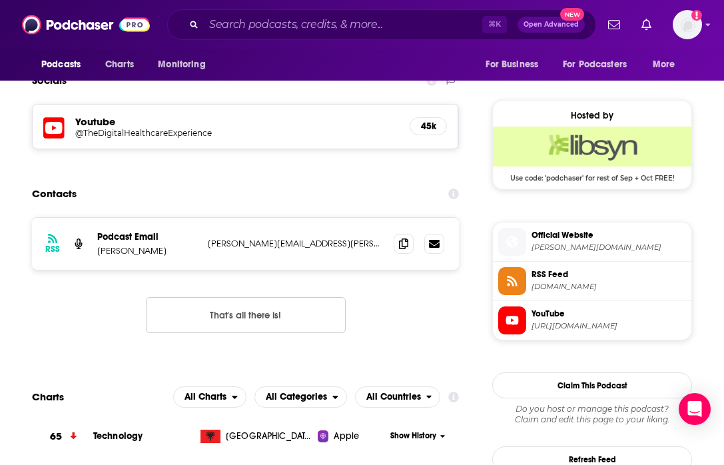
scroll to position [998, 0]
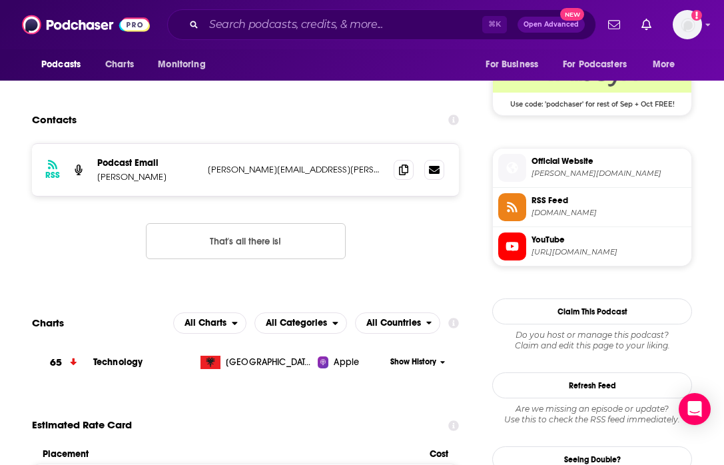
drag, startPoint x: 178, startPoint y: 181, endPoint x: 98, endPoint y: 179, distance: 79.9
click at [98, 179] on p "[PERSON_NAME]" at bounding box center [147, 176] width 100 height 11
copy p "[PERSON_NAME]"
click at [406, 173] on icon at bounding box center [403, 169] width 9 height 11
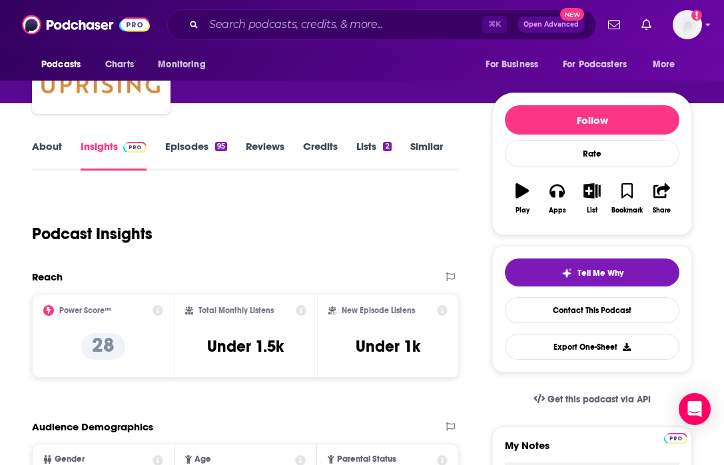
scroll to position [112, 0]
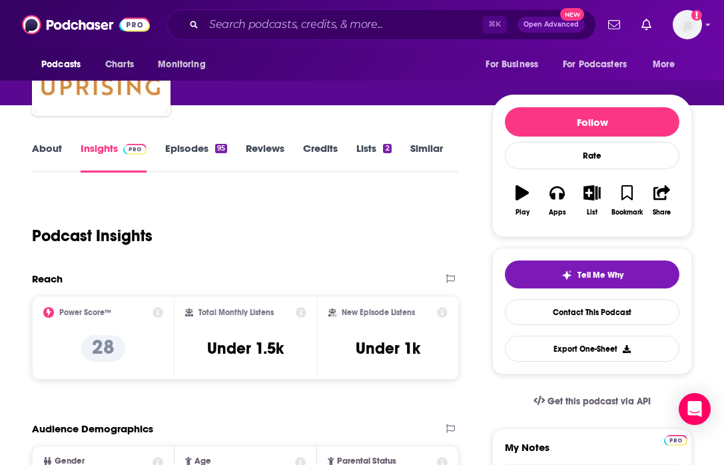
click at [50, 154] on link "About" at bounding box center [47, 157] width 30 height 31
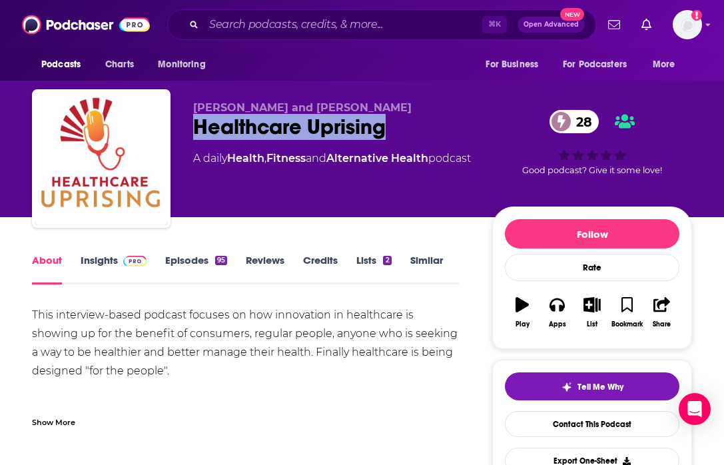
drag, startPoint x: 397, startPoint y: 126, endPoint x: 189, endPoint y: 121, distance: 207.9
click at [189, 121] on div "Heather Pierce and Jeremy Carr Healthcare Uprising 28 A daily Health , Fitness …" at bounding box center [362, 161] width 660 height 144
copy h1 "Healthcare Uprising"
click at [123, 264] on img at bounding box center [134, 261] width 23 height 11
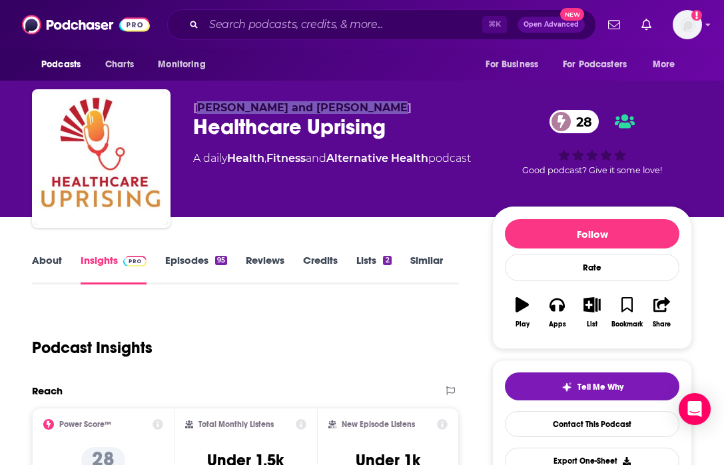
drag, startPoint x: 373, startPoint y: 107, endPoint x: 202, endPoint y: 107, distance: 170.5
click at [204, 108] on p "Heather Pierce and Jeremy Carr" at bounding box center [332, 107] width 278 height 13
drag, startPoint x: 194, startPoint y: 107, endPoint x: 371, endPoint y: 104, distance: 176.5
click at [376, 109] on p "Heather Pierce and Jeremy Carr" at bounding box center [332, 107] width 278 height 13
copy span "Heather Pierce and Jeremy Carr"
